Goal: Obtain resource: Download file/media

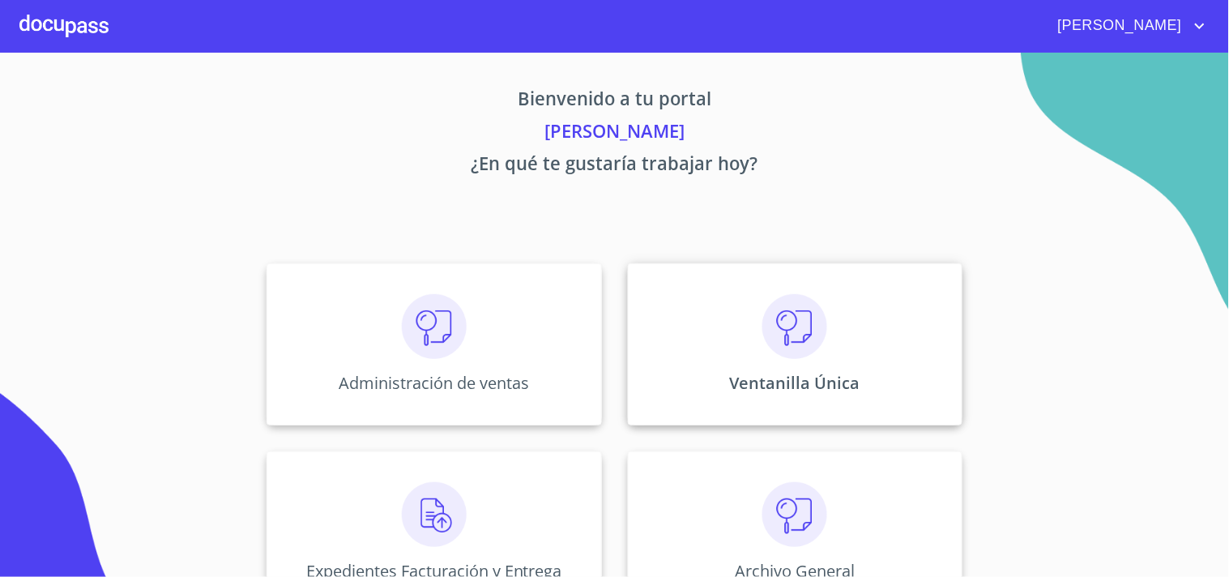
click at [875, 340] on div "Ventanilla Única" at bounding box center [795, 344] width 335 height 162
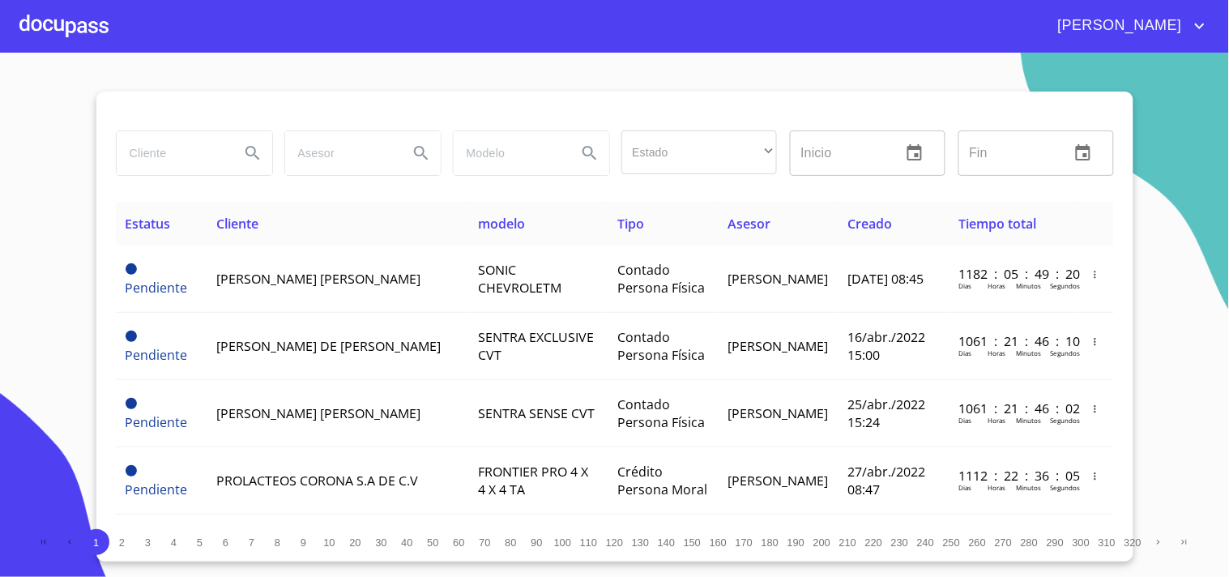
click at [189, 151] on input "search" at bounding box center [172, 153] width 110 height 44
type input "[PERSON_NAME]"
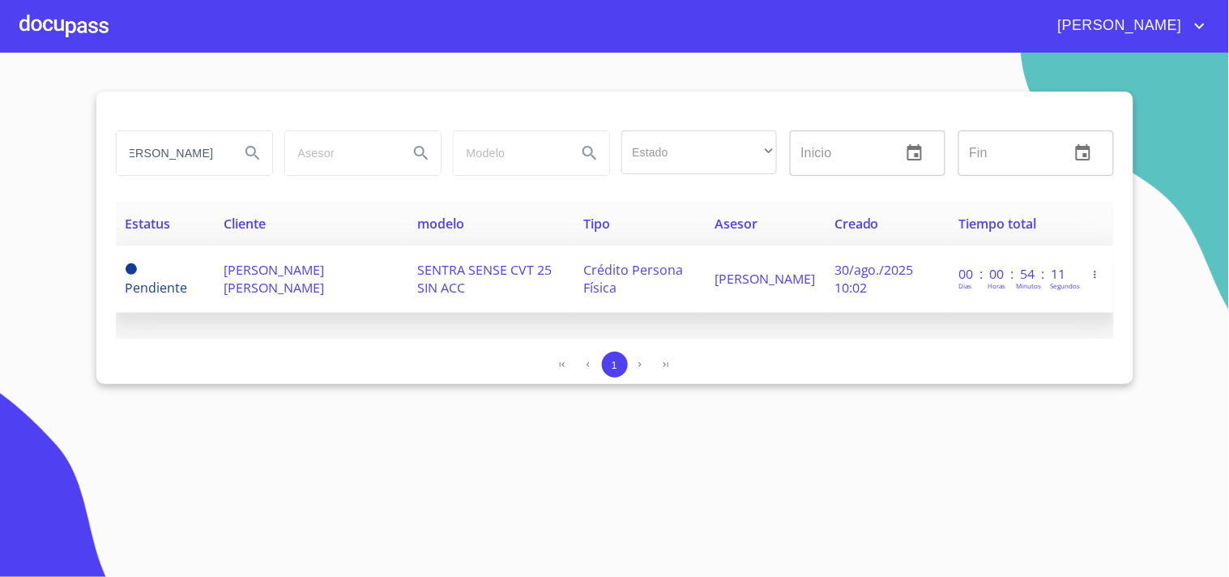
scroll to position [0, 0]
click at [810, 292] on td "[PERSON_NAME]" at bounding box center [765, 278] width 120 height 67
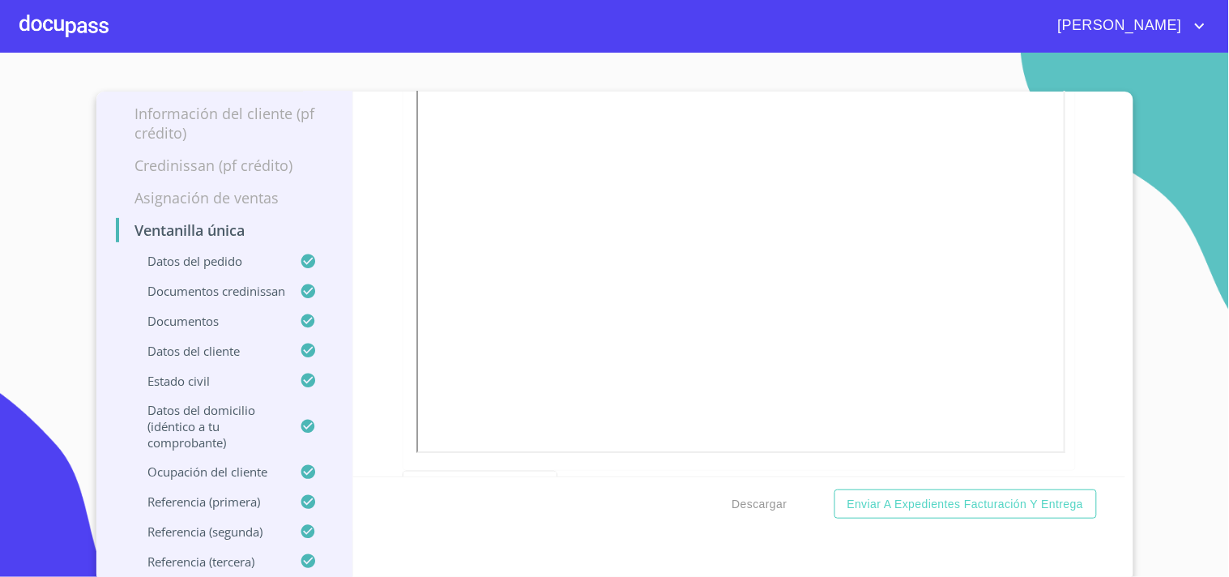
scroll to position [4589, 0]
click at [732, 506] on span "Descargar" at bounding box center [759, 504] width 55 height 20
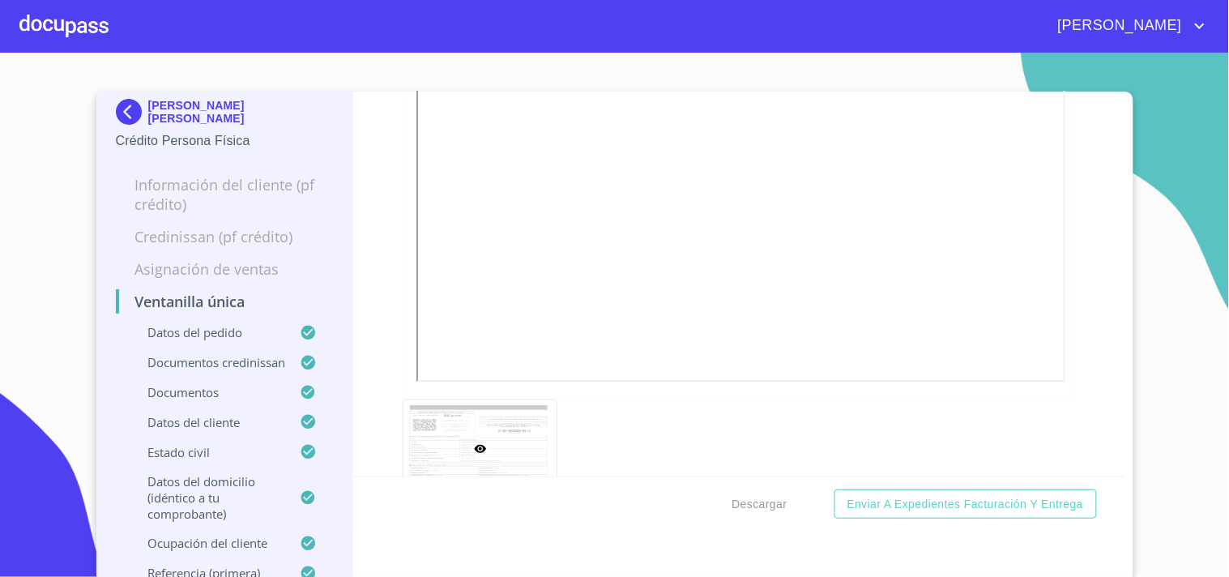
scroll to position [0, 0]
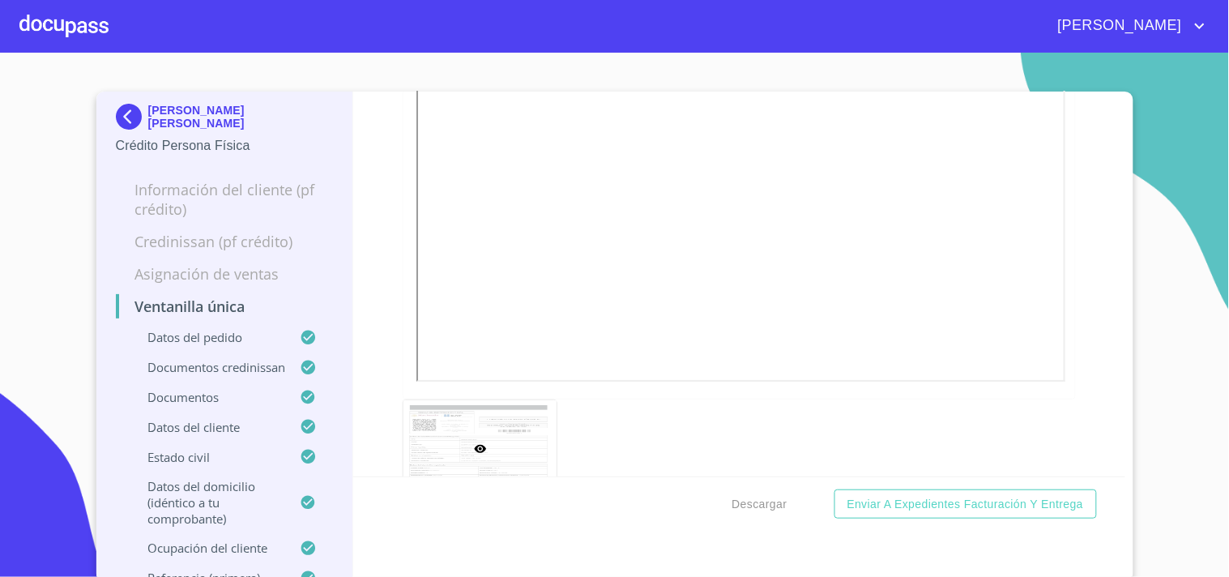
click at [117, 106] on img at bounding box center [132, 117] width 32 height 26
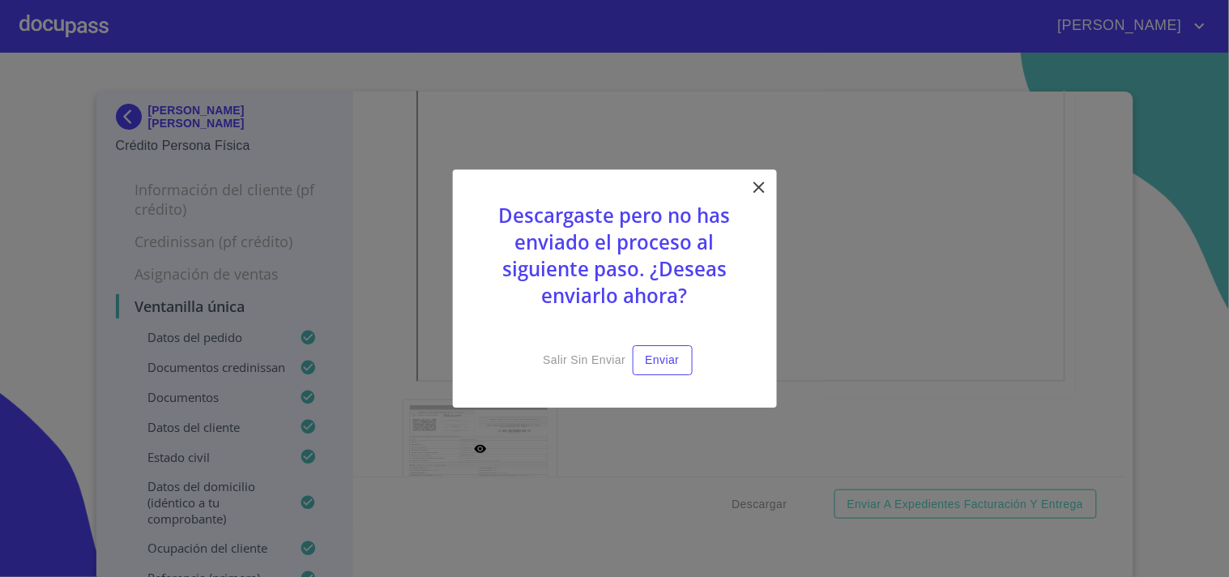
click at [573, 373] on div "Descargaste pero no has enviado el proceso al siguiente paso. ¿Deseas enviarlo …" at bounding box center [615, 288] width 324 height 238
click at [580, 354] on span "Salir sin enviar" at bounding box center [584, 360] width 83 height 20
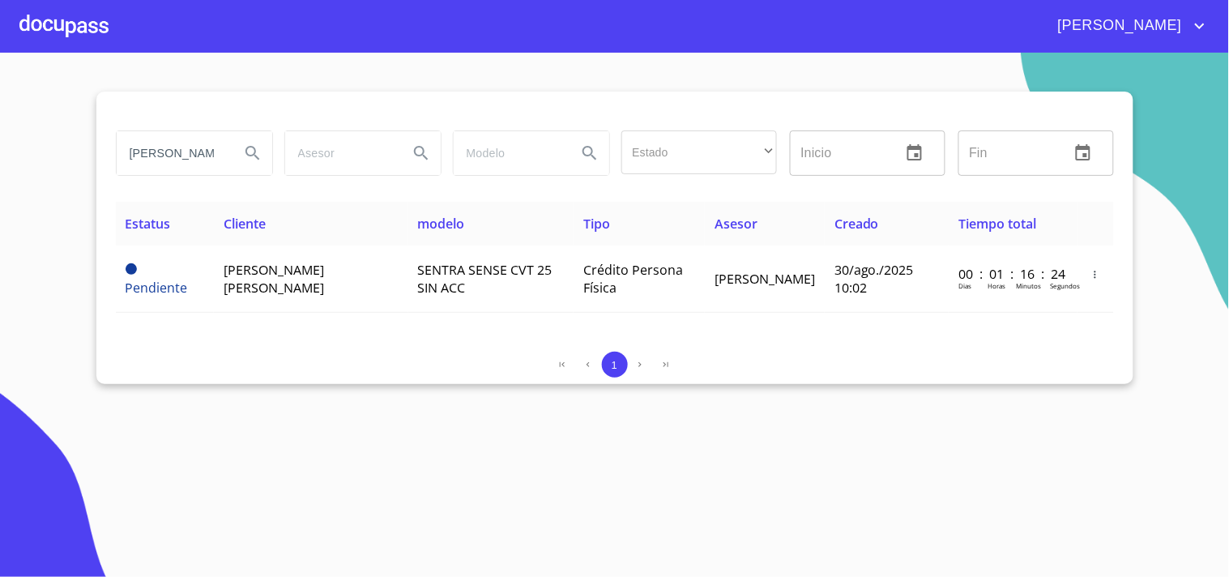
scroll to position [0, 14]
drag, startPoint x: 127, startPoint y: 152, endPoint x: 676, endPoint y: 168, distance: 549.4
click at [676, 168] on div "[PERSON_NAME] Estado ​ ​ Inicio ​ Fin ​" at bounding box center [614, 153] width 1011 height 58
drag, startPoint x: 130, startPoint y: 156, endPoint x: 419, endPoint y: 178, distance: 290.0
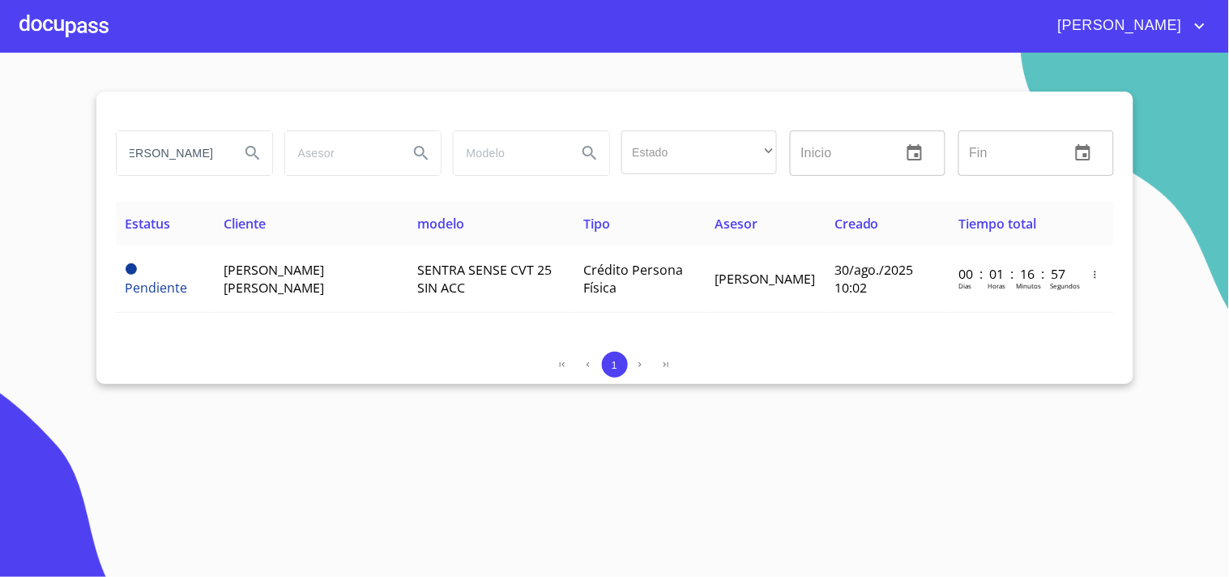
click at [419, 178] on div "[PERSON_NAME] Estado ​ ​ Inicio ​ Fin ​" at bounding box center [614, 153] width 1011 height 58
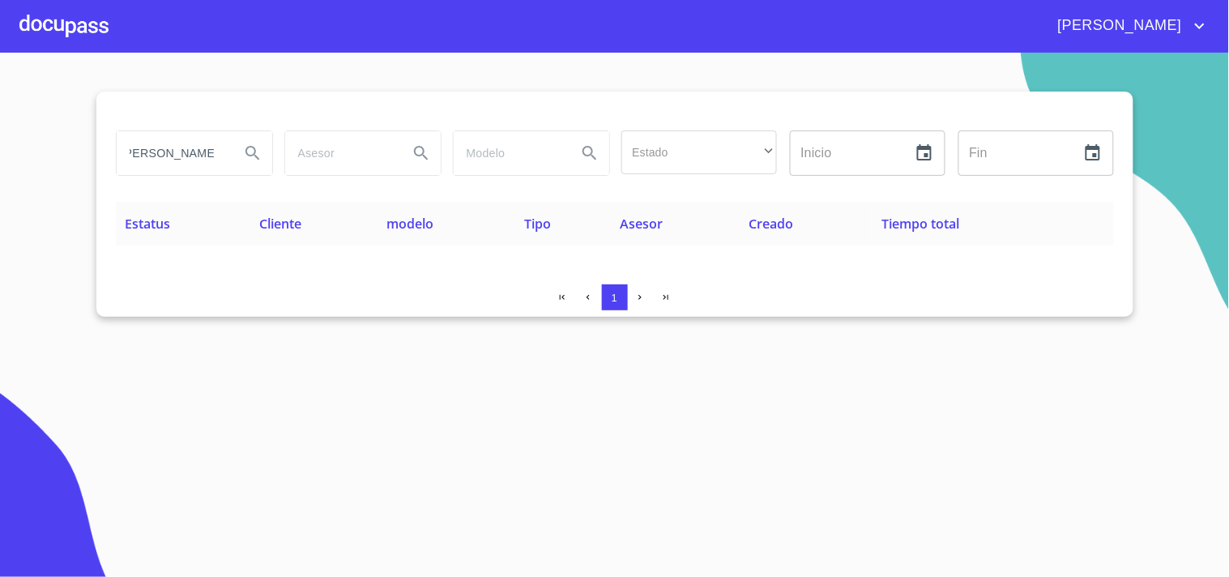
scroll to position [0, 0]
type input "J"
type input "[PERSON_NAME]"
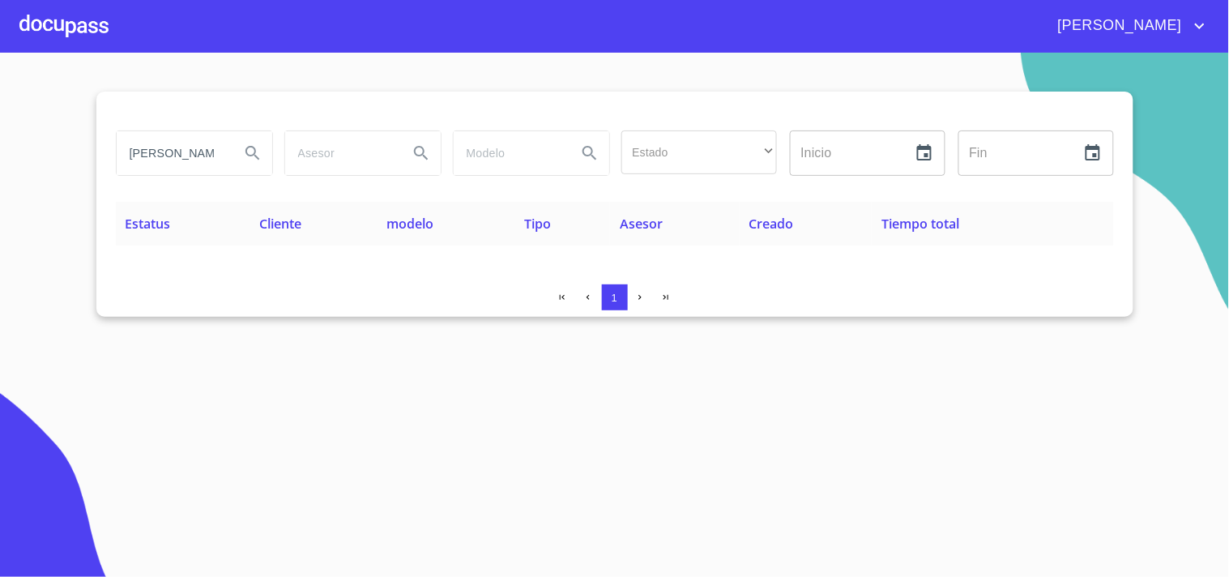
click at [980, 287] on div "1" at bounding box center [615, 297] width 998 height 26
click at [200, 165] on input "[PERSON_NAME]" at bounding box center [172, 153] width 110 height 44
drag, startPoint x: 198, startPoint y: 155, endPoint x: 422, endPoint y: 155, distance: 224.4
click at [422, 155] on div "[PERSON_NAME] Estado ​ ​ Inicio ​ Fin ​" at bounding box center [614, 153] width 1011 height 58
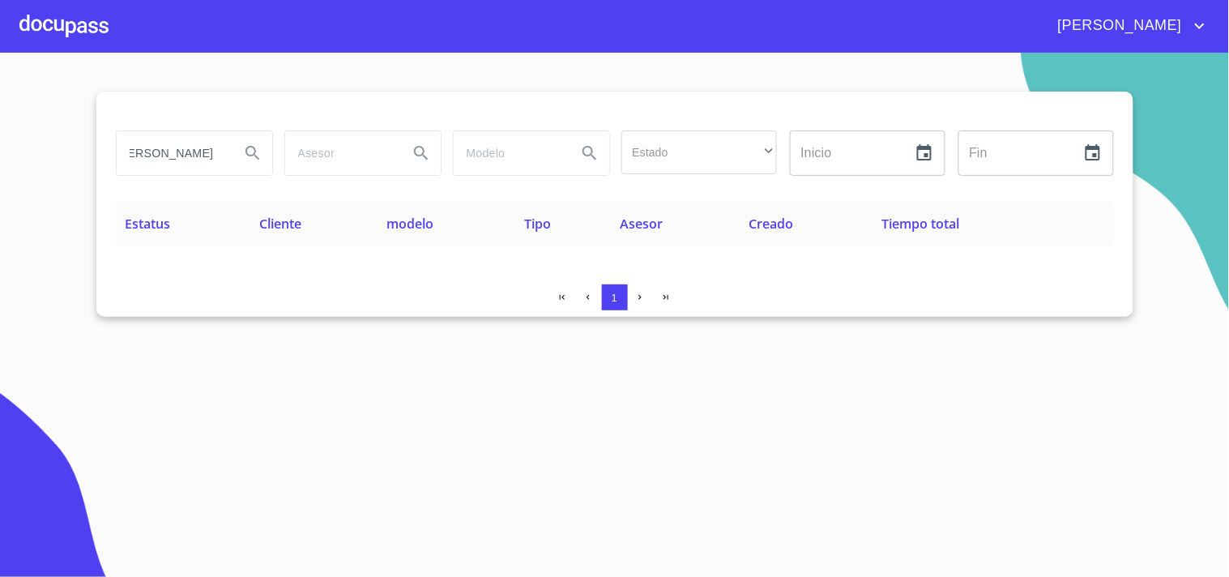
click at [211, 156] on input "[PERSON_NAME]" at bounding box center [172, 153] width 110 height 44
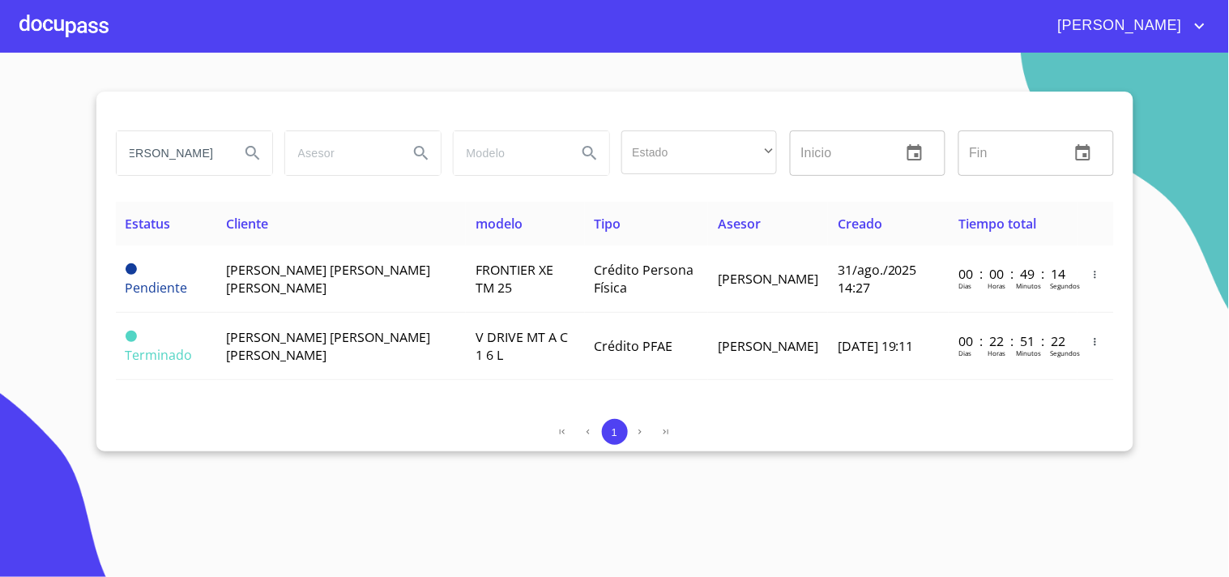
scroll to position [0, 0]
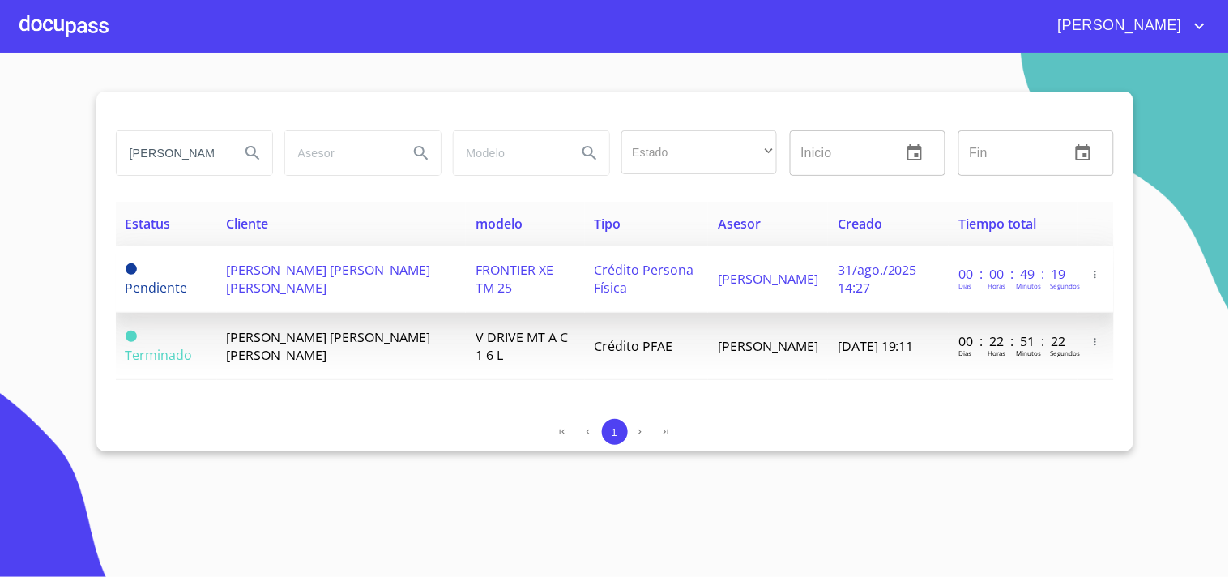
click at [807, 280] on td "[PERSON_NAME]" at bounding box center [768, 278] width 120 height 67
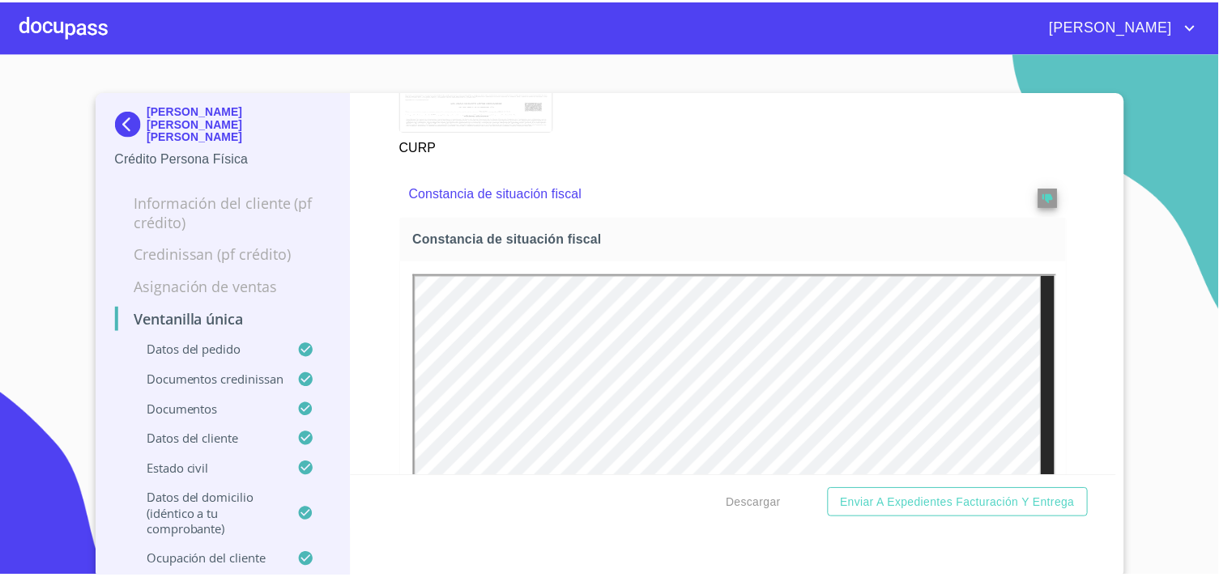
scroll to position [5796, 0]
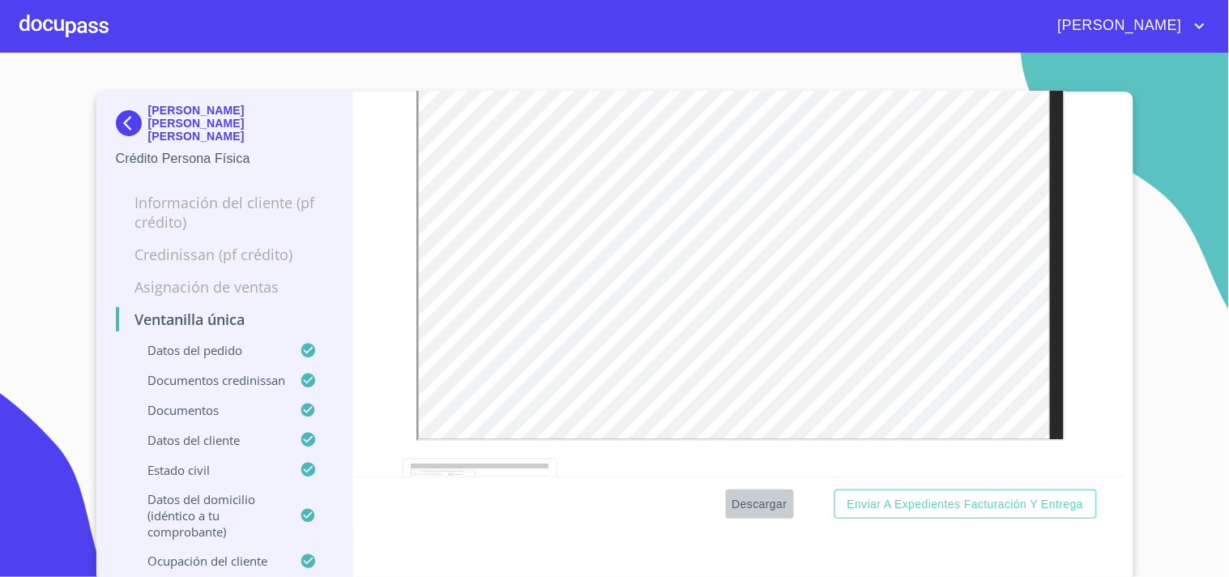
click at [748, 507] on span "Descargar" at bounding box center [759, 504] width 55 height 20
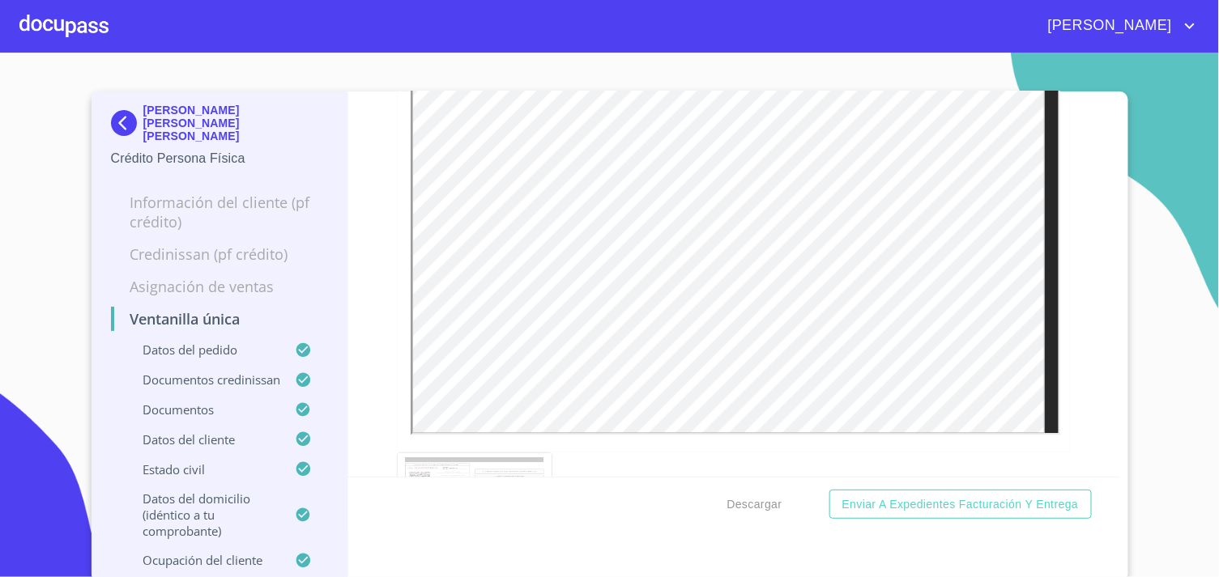
click at [117, 117] on img at bounding box center [127, 123] width 32 height 26
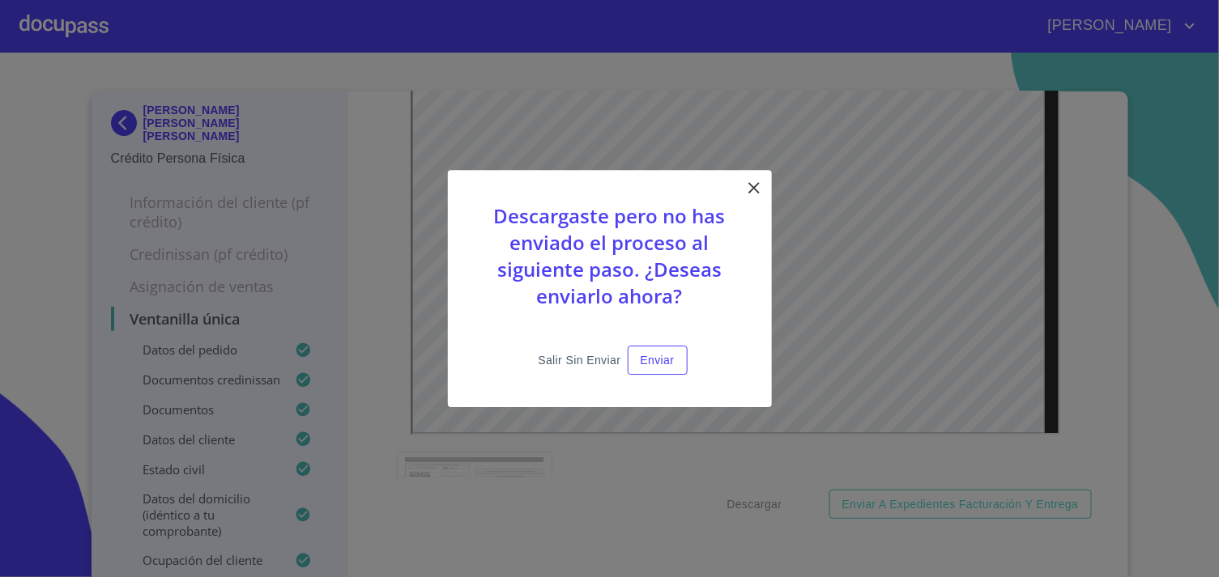
click at [569, 352] on span "Salir sin enviar" at bounding box center [579, 361] width 83 height 20
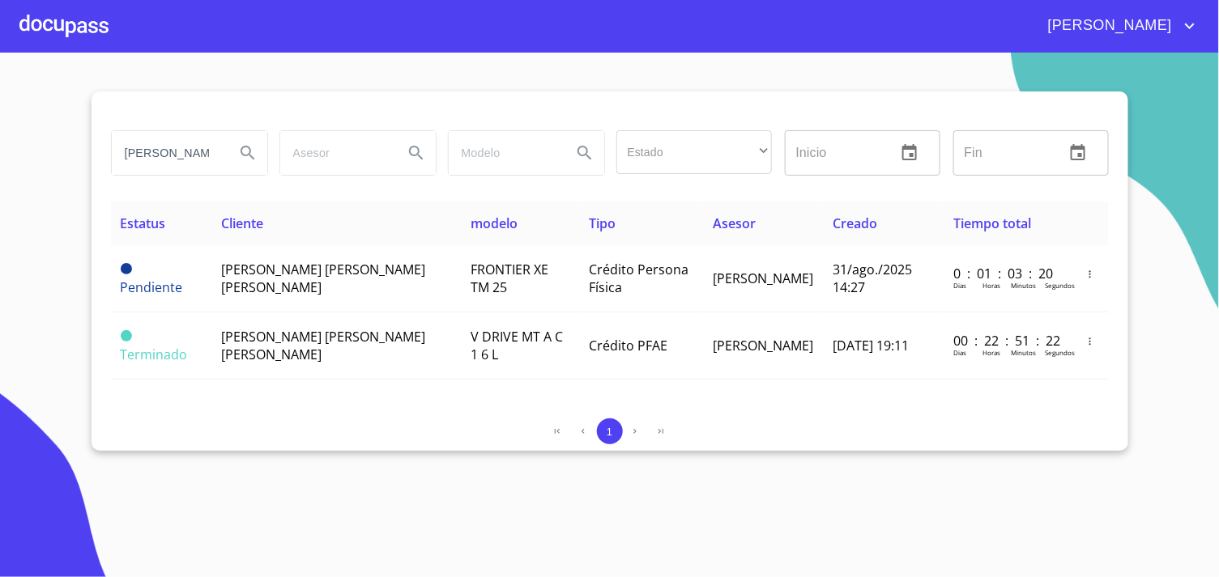
scroll to position [0, 40]
drag, startPoint x: 117, startPoint y: 156, endPoint x: 651, endPoint y: 152, distance: 533.8
click at [651, 152] on div "[PERSON_NAME] Estado ​ ​ Inicio ​ Fin ​" at bounding box center [609, 153] width 1011 height 58
type input "[PERSON_NAME]"
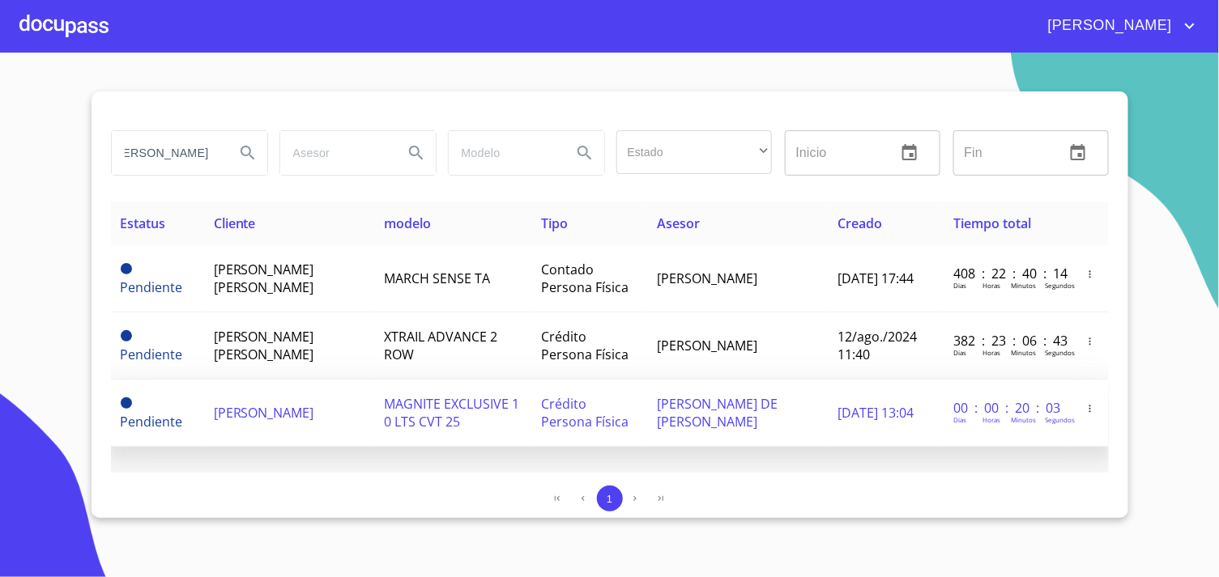
scroll to position [0, 0]
click at [779, 435] on td "[PERSON_NAME] DE [PERSON_NAME]" at bounding box center [738, 413] width 181 height 67
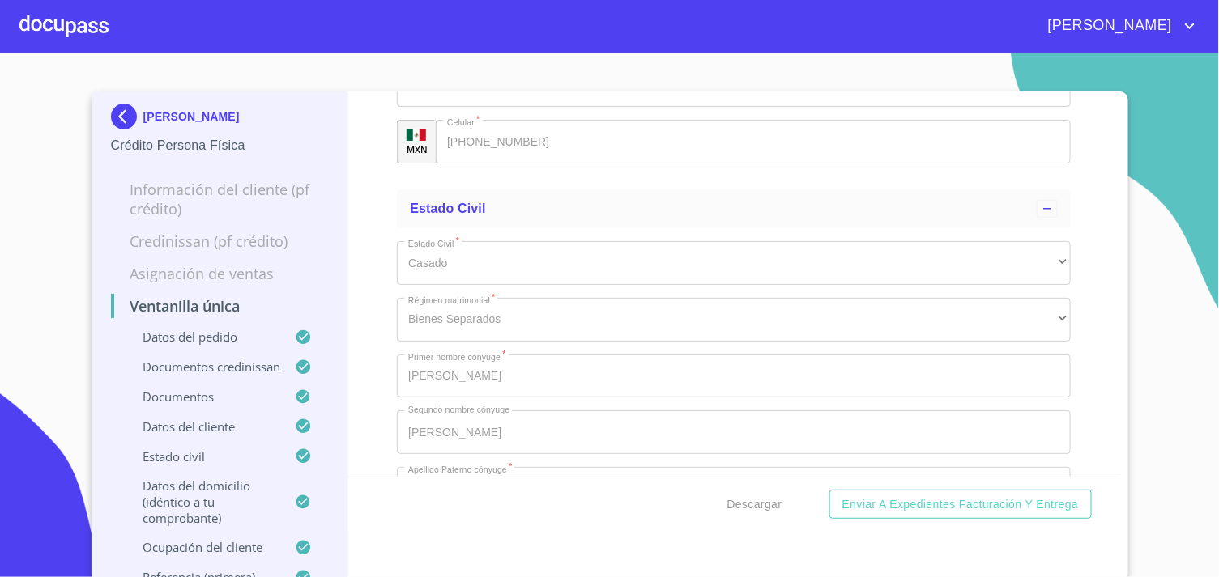
scroll to position [5040, 0]
click at [118, 100] on div "[PERSON_NAME] Crédito Persona Física" at bounding box center [220, 130] width 218 height 76
click at [118, 113] on img at bounding box center [127, 117] width 32 height 26
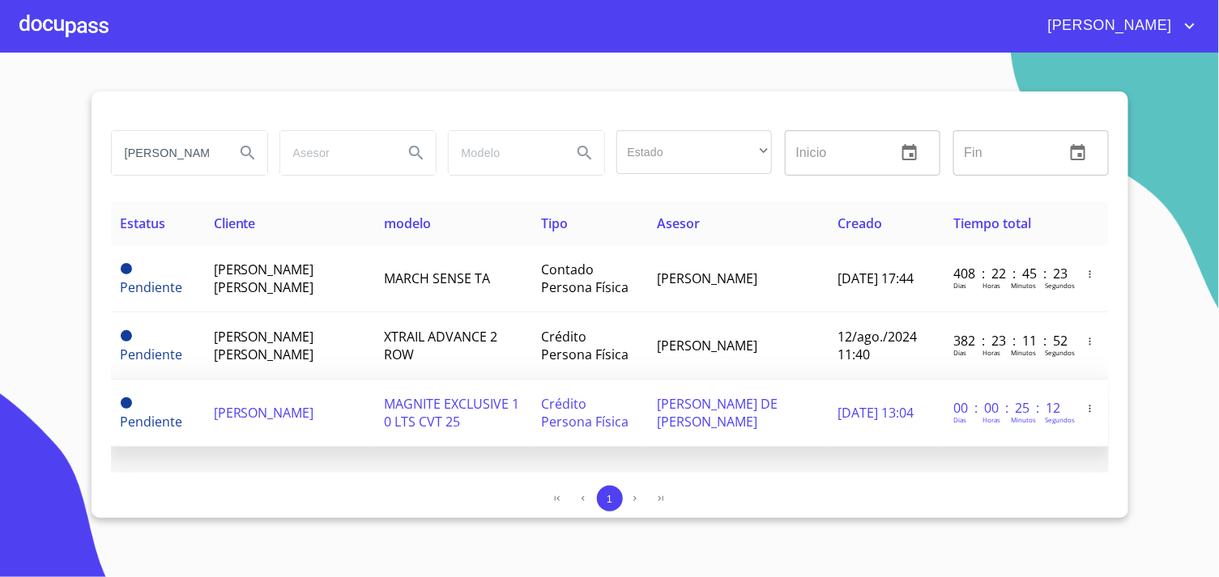
click at [283, 414] on td "[PERSON_NAME]" at bounding box center [289, 413] width 170 height 67
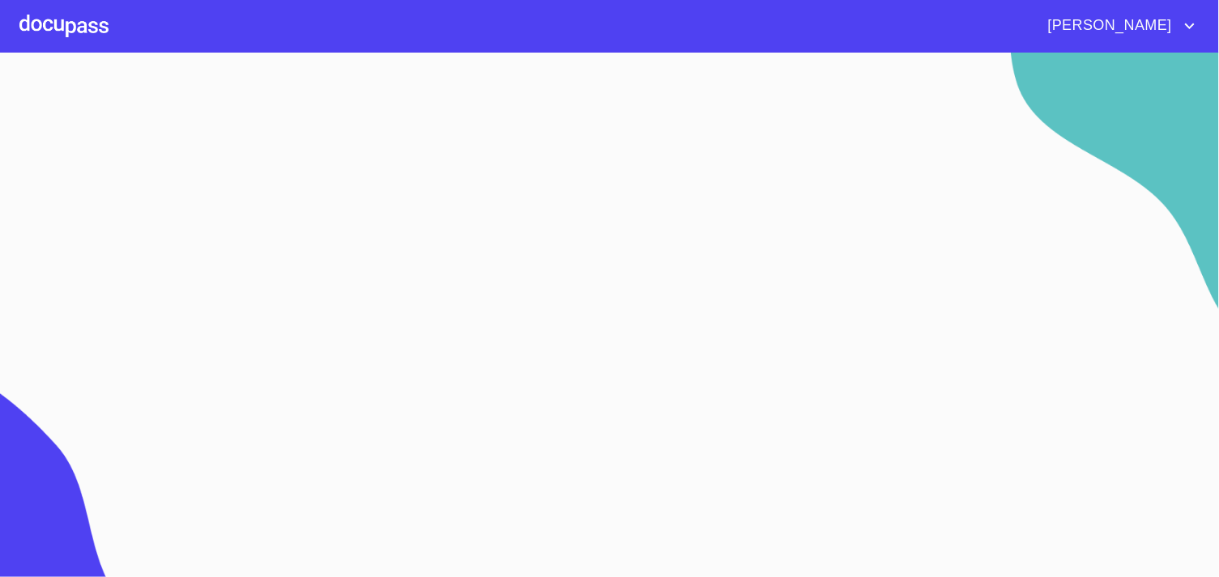
click at [283, 414] on section at bounding box center [609, 315] width 1219 height 525
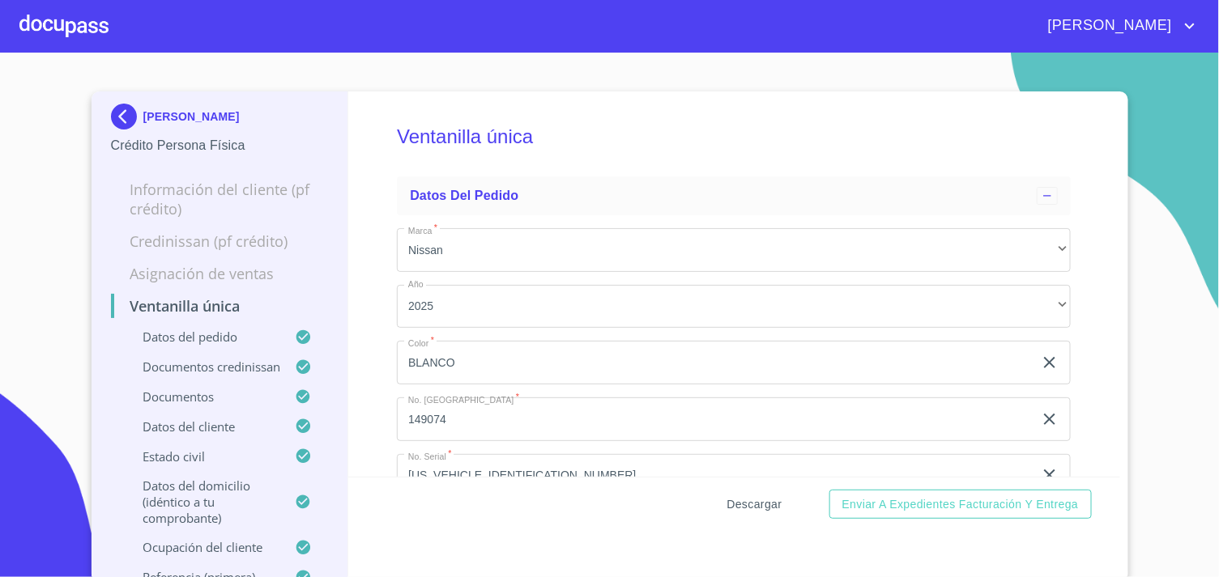
click at [746, 501] on span "Descargar" at bounding box center [754, 505] width 55 height 20
click at [111, 112] on img at bounding box center [127, 117] width 32 height 26
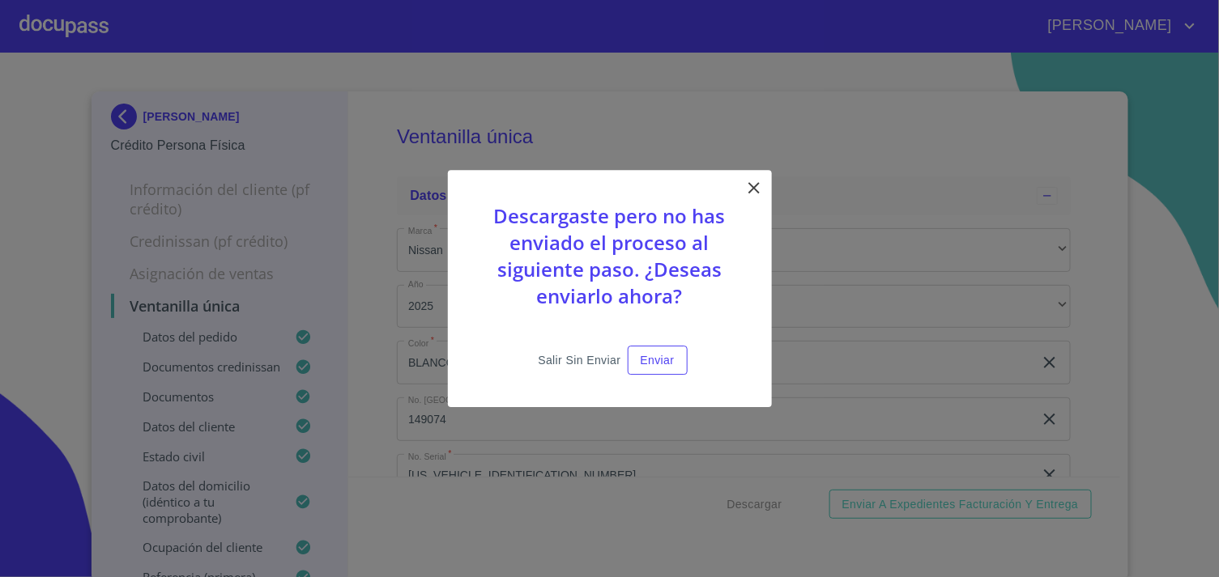
click at [585, 358] on span "Salir sin enviar" at bounding box center [579, 361] width 83 height 20
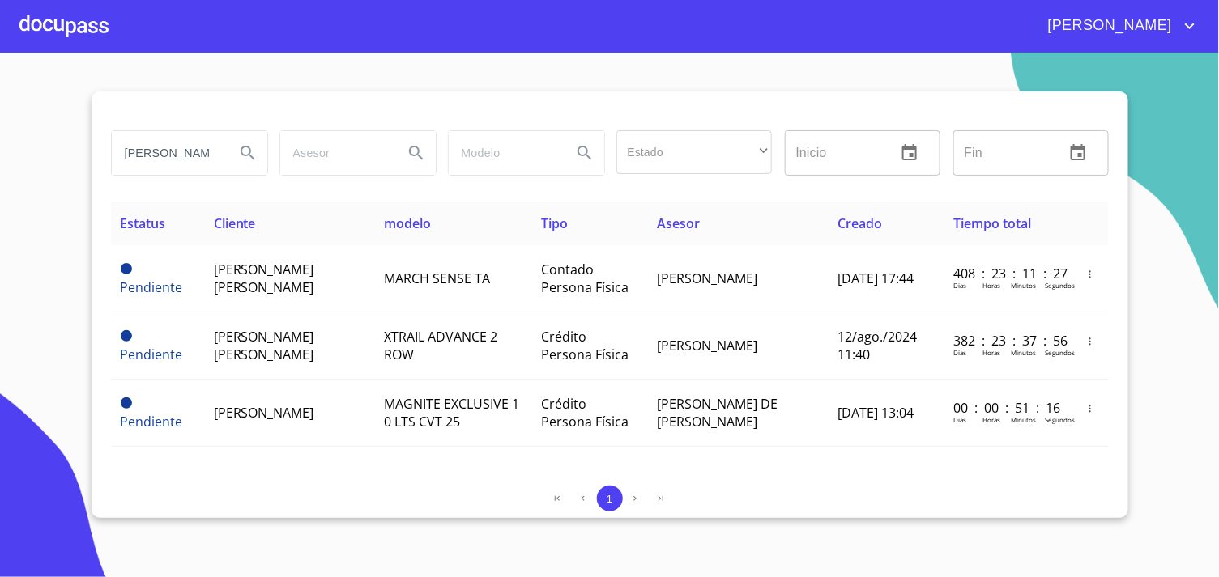
click at [175, 156] on input "[PERSON_NAME]" at bounding box center [167, 153] width 110 height 44
click at [180, 156] on input "[PERSON_NAME]" at bounding box center [167, 153] width 110 height 44
click at [181, 156] on input "[PERSON_NAME]" at bounding box center [167, 153] width 110 height 44
click at [179, 158] on input "[PERSON_NAME]" at bounding box center [167, 153] width 110 height 44
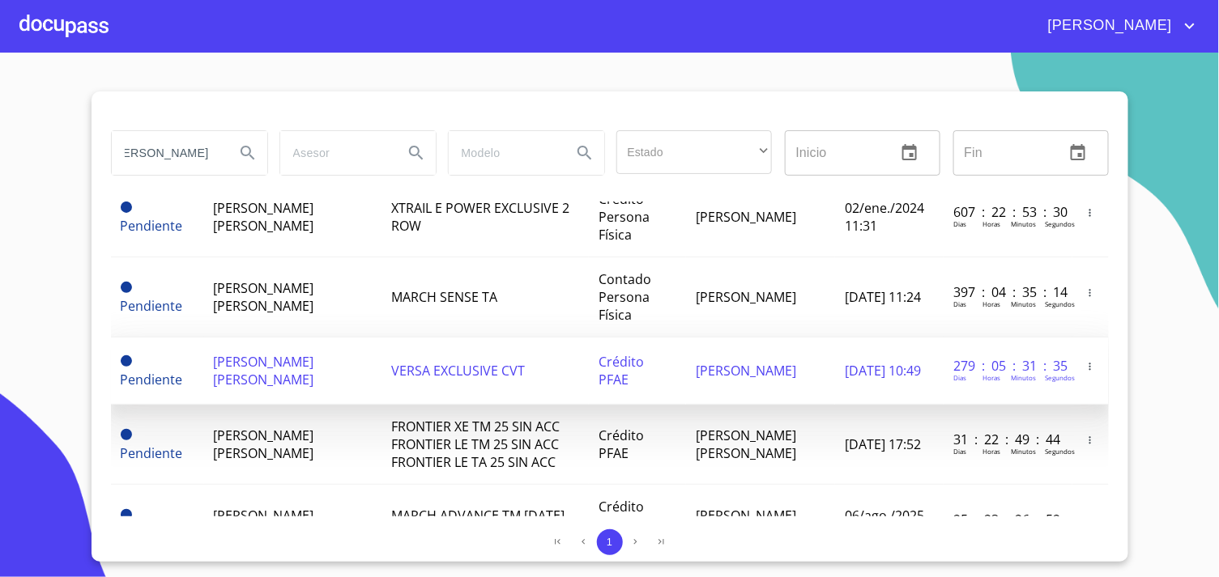
scroll to position [180, 0]
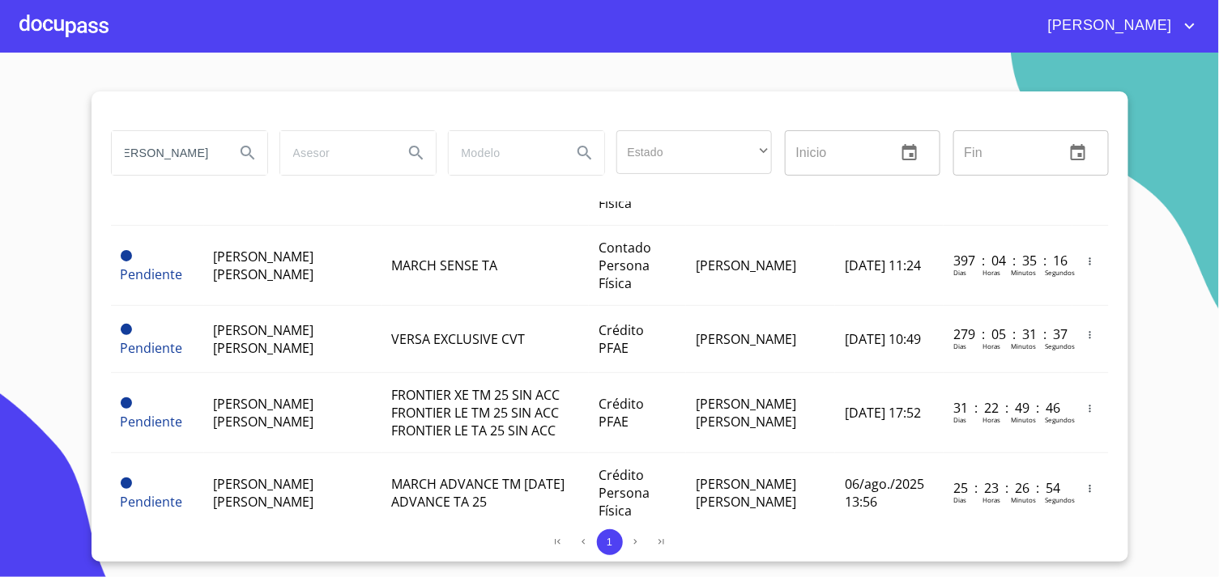
click at [216, 160] on input "[PERSON_NAME]" at bounding box center [167, 153] width 110 height 44
type input "[PERSON_NAME]"
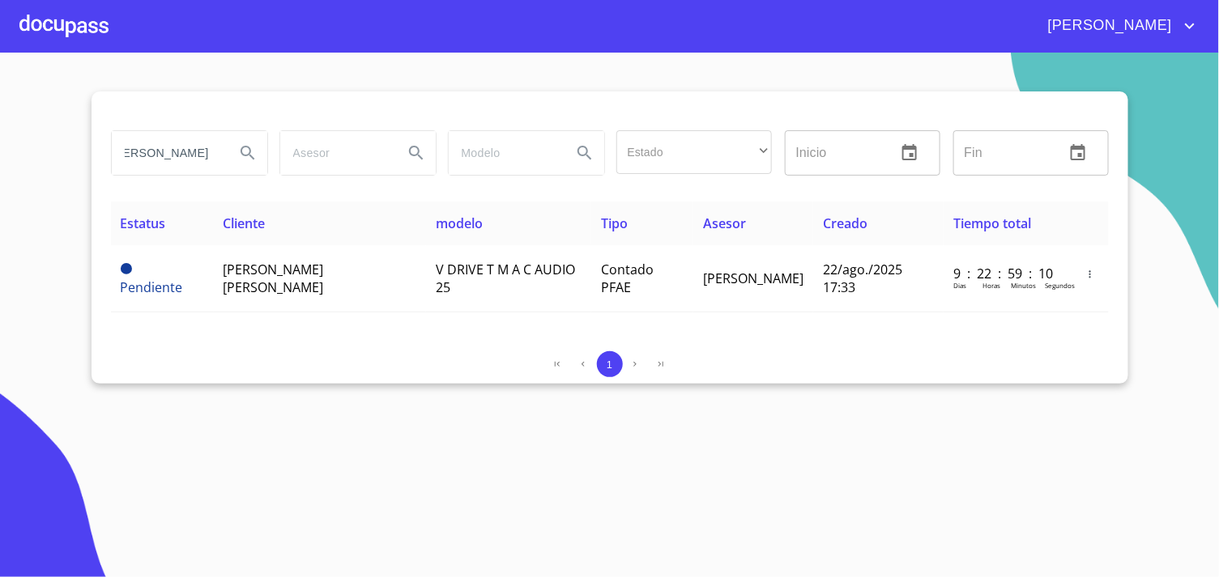
scroll to position [0, 0]
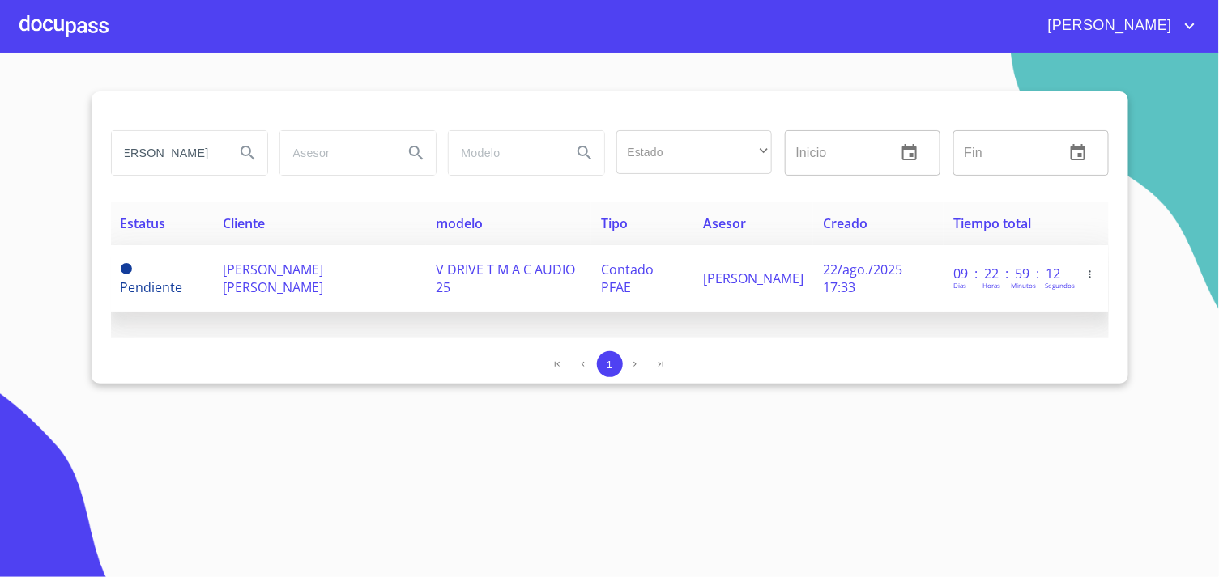
click at [324, 262] on span "[PERSON_NAME] [PERSON_NAME]" at bounding box center [274, 279] width 100 height 36
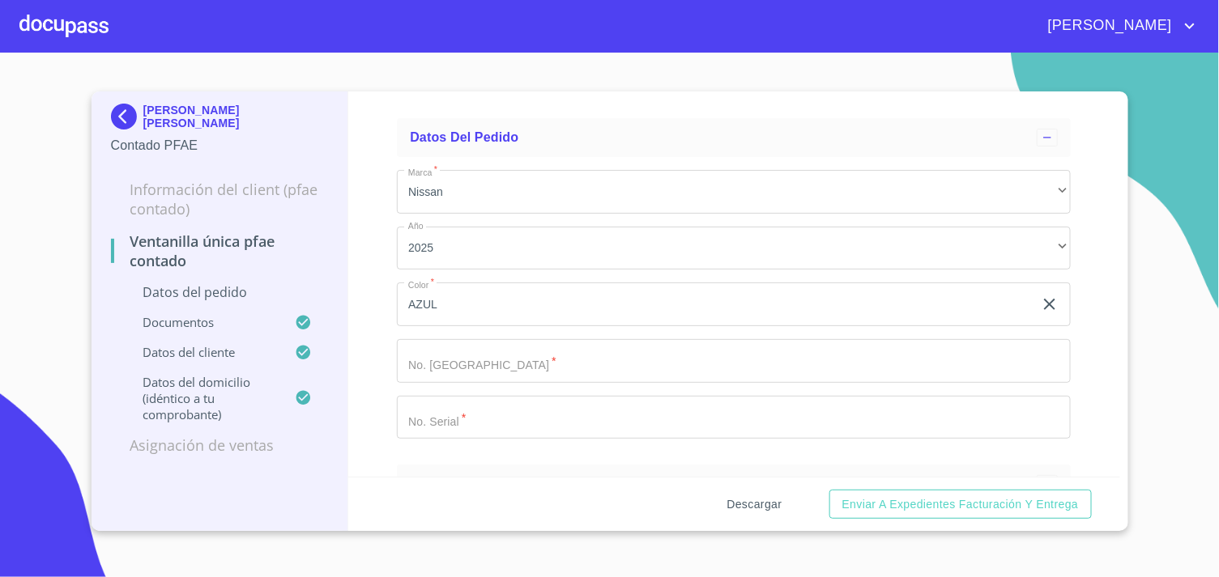
scroll to position [90, 0]
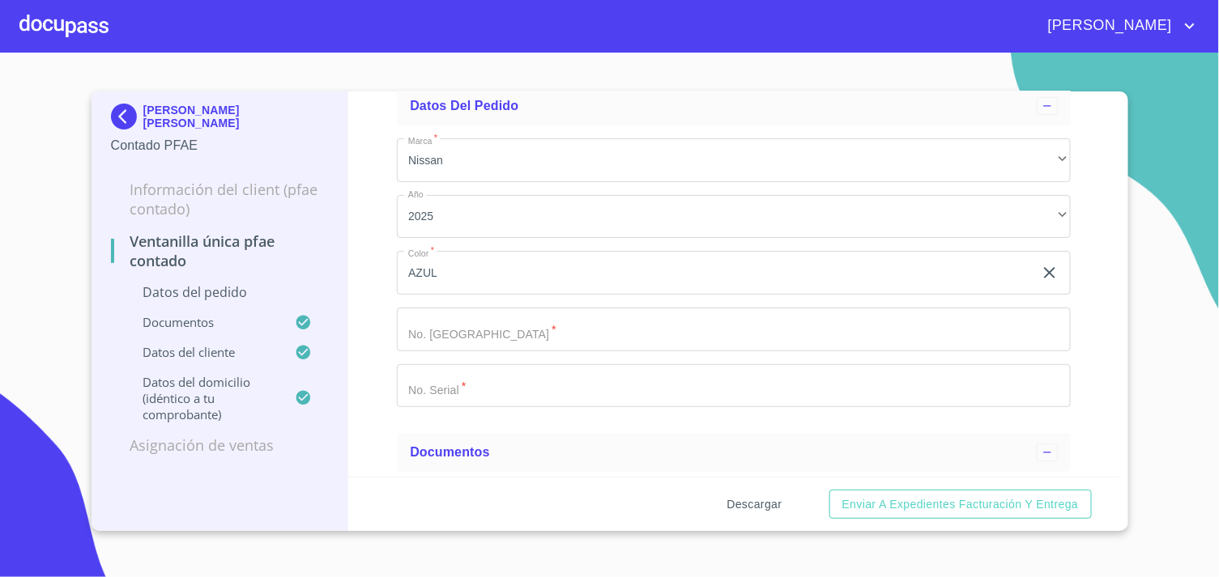
click at [746, 499] on span "Descargar" at bounding box center [754, 505] width 55 height 20
click at [115, 120] on img at bounding box center [127, 117] width 32 height 26
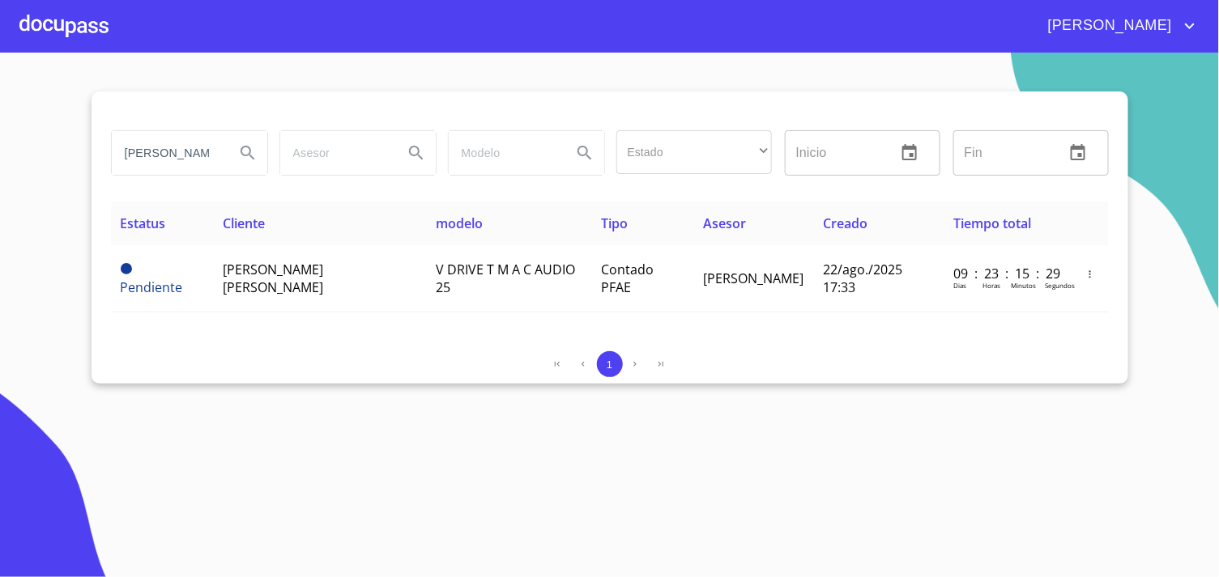
click at [214, 150] on input "[PERSON_NAME]" at bounding box center [167, 153] width 110 height 44
type input "[PERSON_NAME] [PERSON_NAME]"
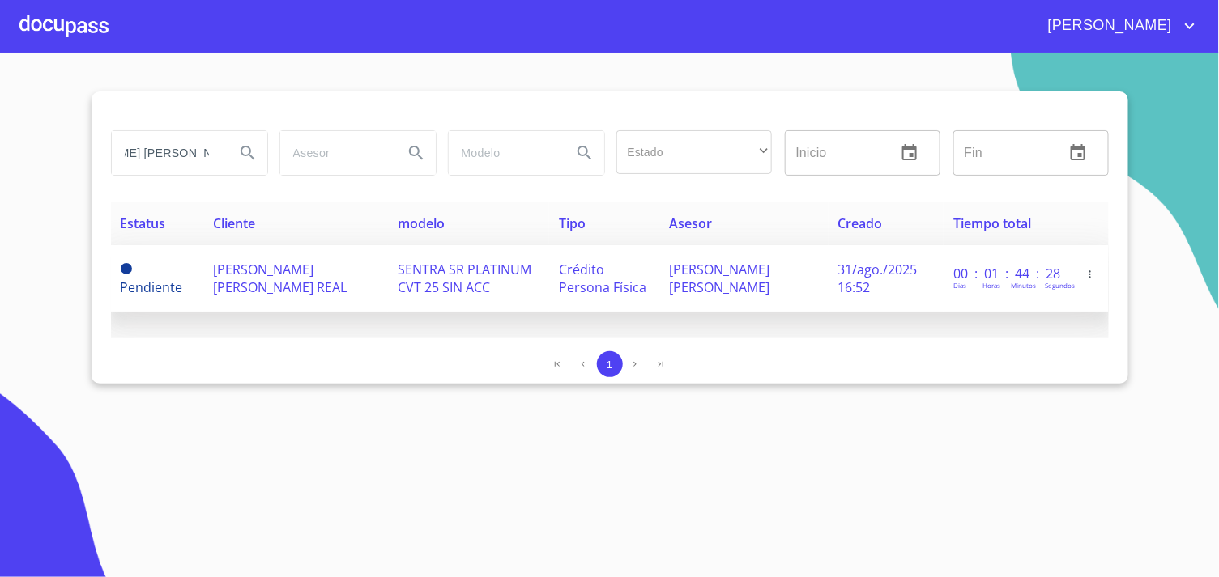
click at [280, 288] on span "[PERSON_NAME] [PERSON_NAME] REAL" at bounding box center [280, 279] width 134 height 36
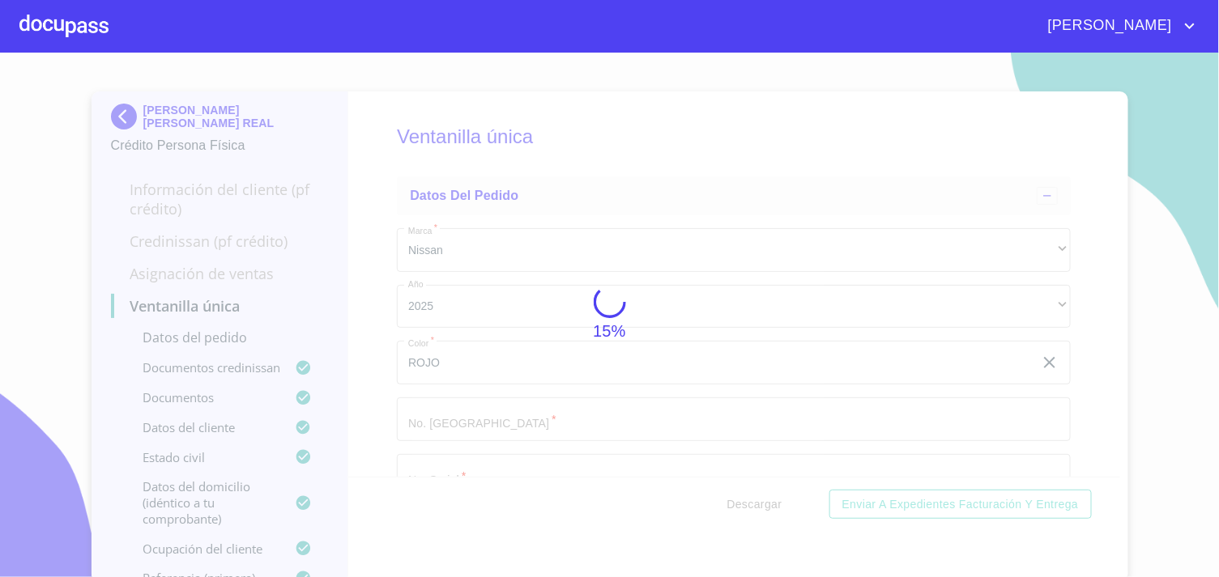
scroll to position [629, 0]
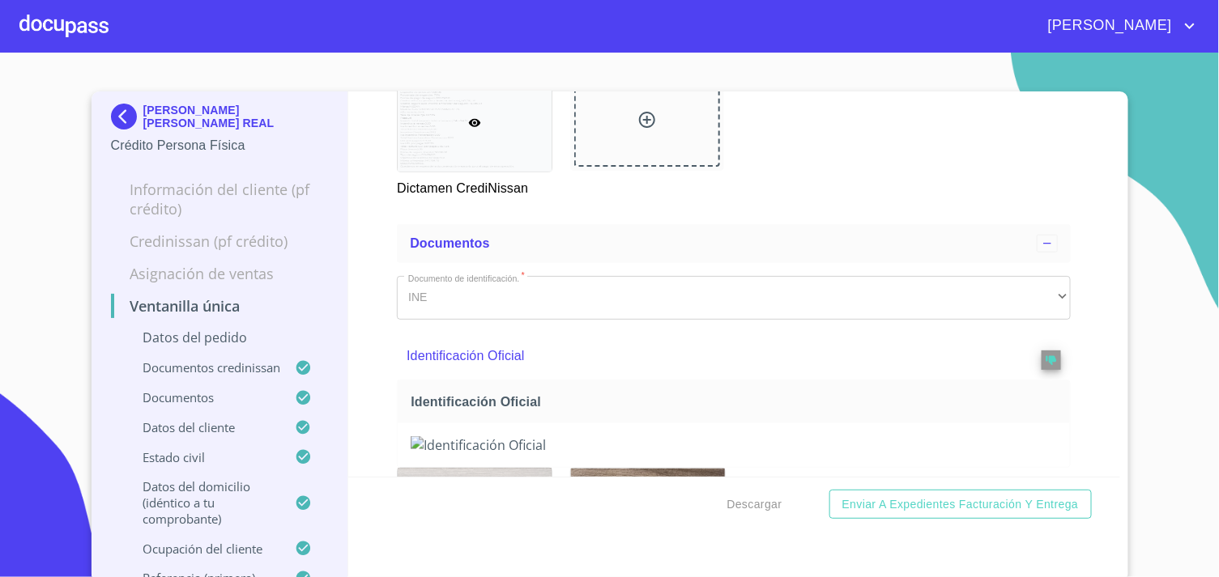
click at [28, 474] on section "CLAUDIA VERONICA FLORES REAL Crédito Persona Física Información del cliente (PF…" at bounding box center [609, 315] width 1219 height 525
click at [102, 118] on div "CLAUDIA VERONICA FLORES REAL Crédito Persona Física Información del cliente (PF…" at bounding box center [221, 337] width 258 height 491
click at [118, 120] on img at bounding box center [127, 117] width 32 height 26
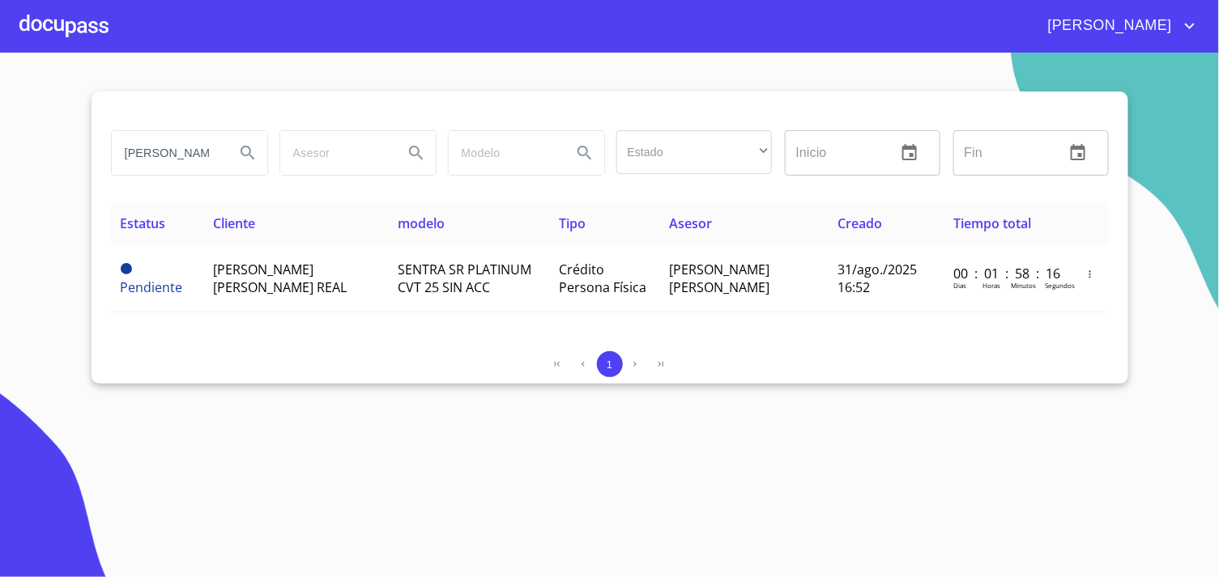
click at [144, 163] on input "[PERSON_NAME] [PERSON_NAME]" at bounding box center [167, 153] width 110 height 44
type input "LUZ MIREYA FREGO"
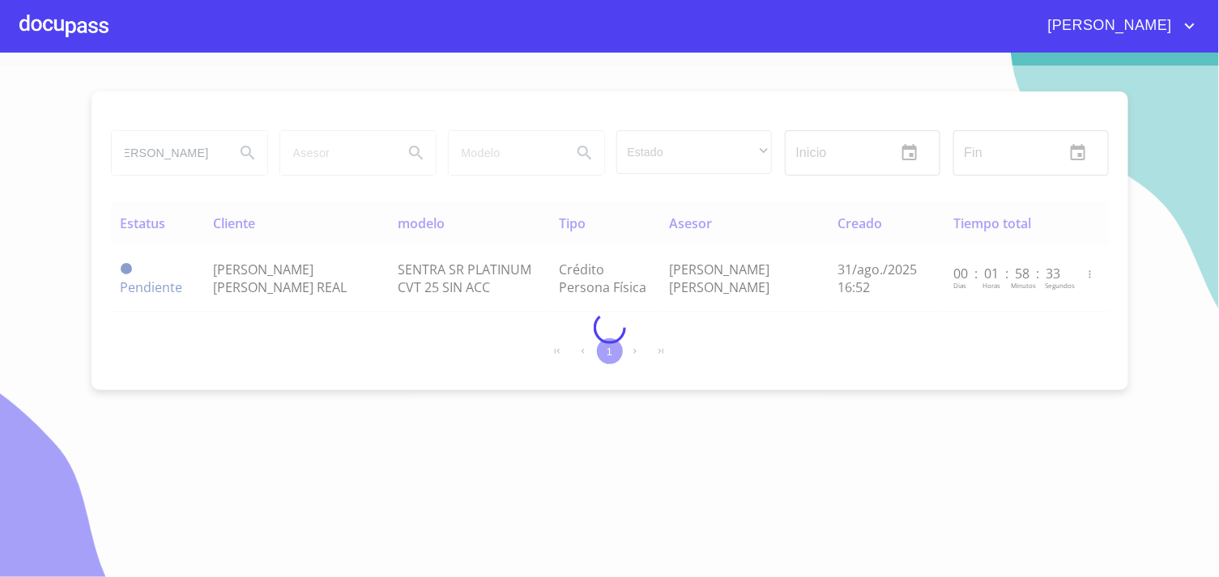
scroll to position [0, 0]
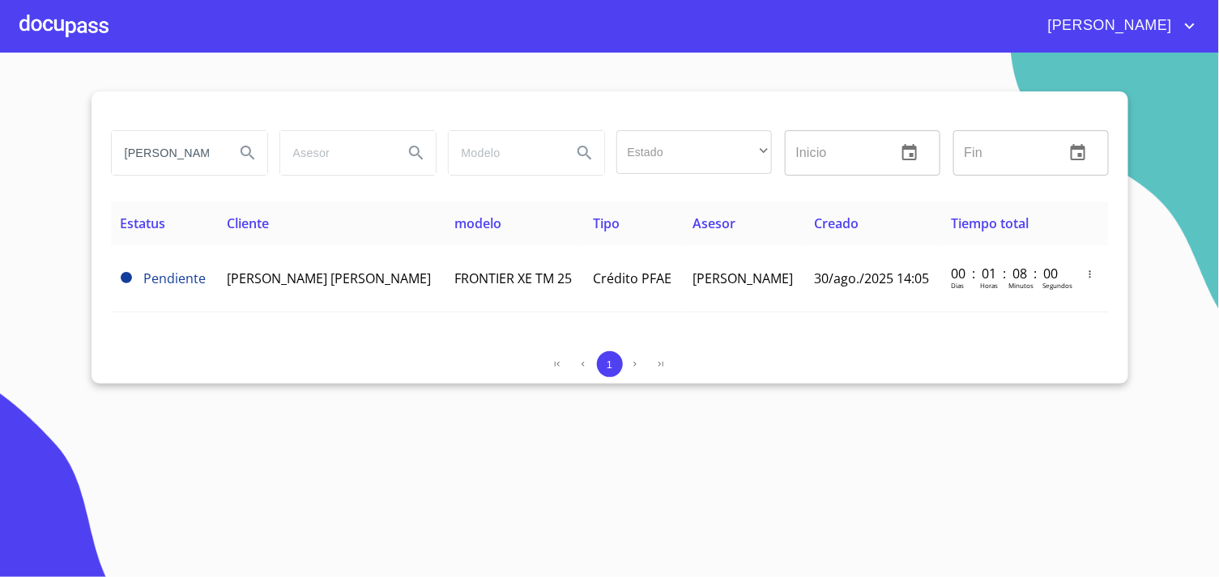
click at [249, 394] on section "LUZ MIREYA FREGO Estado ​ ​ Inicio ​ Fin ​ Estatus Cliente modelo Tipo Asesor C…" at bounding box center [609, 315] width 1219 height 525
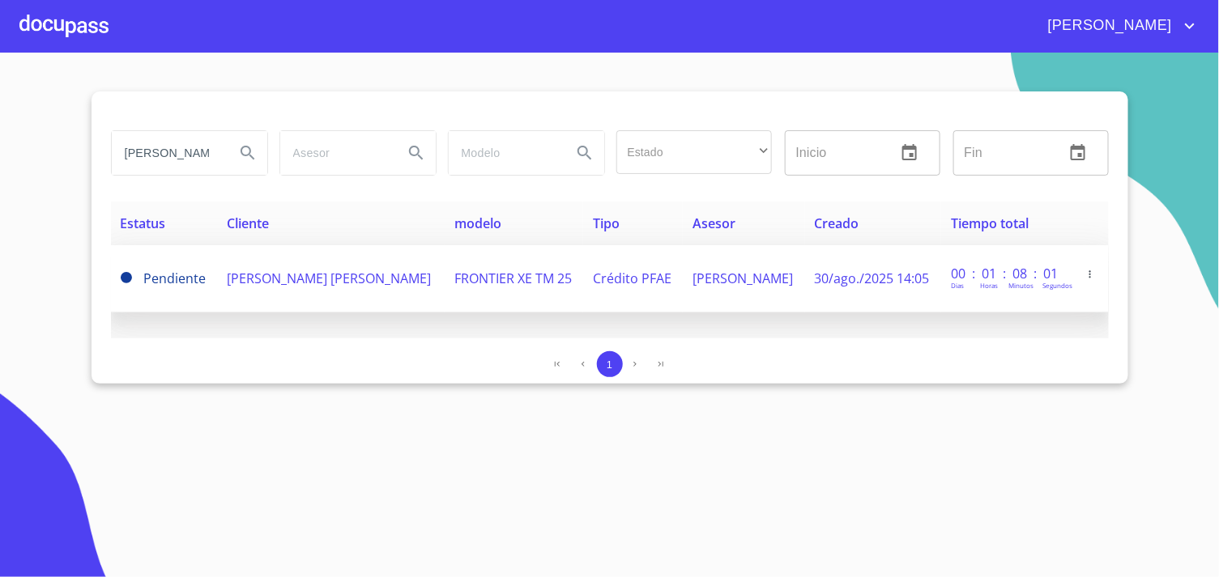
click at [216, 279] on td "Pendiente" at bounding box center [164, 278] width 107 height 67
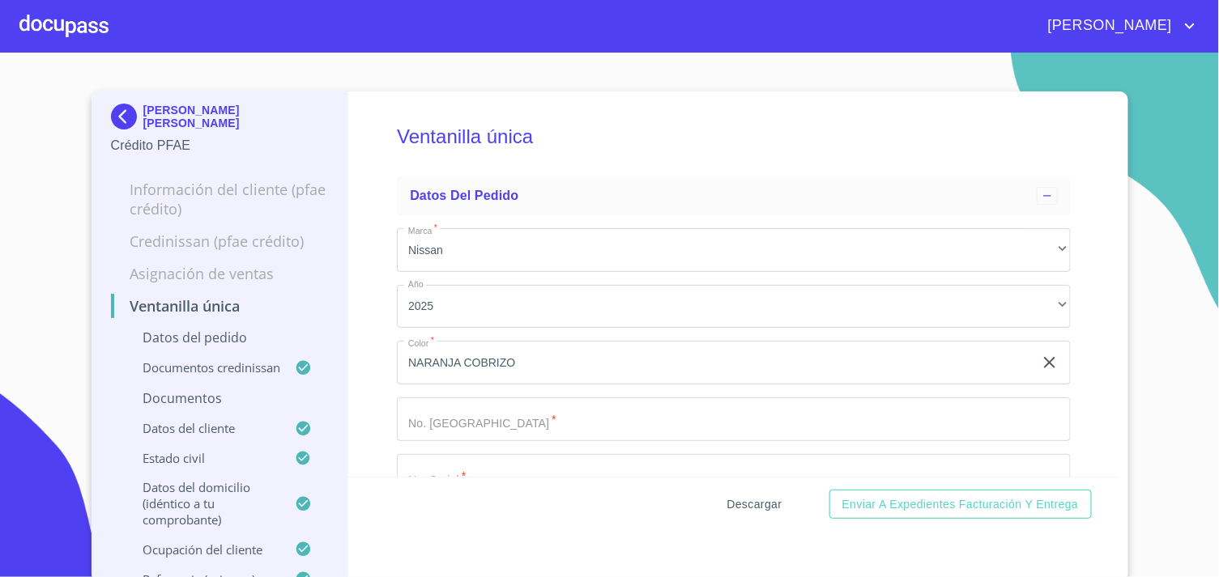
click at [721, 510] on button "Descargar" at bounding box center [755, 505] width 68 height 30
